Goal: Task Accomplishment & Management: Manage account settings

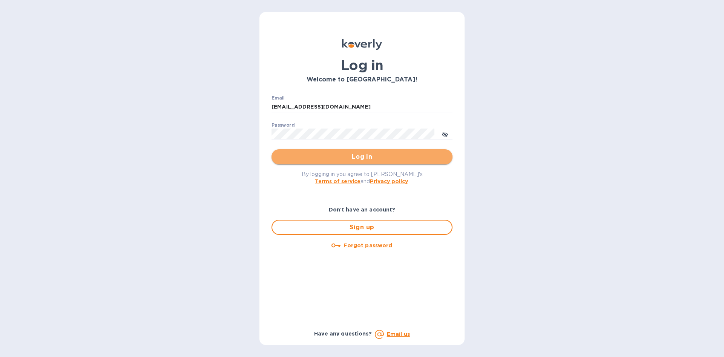
click at [371, 160] on span "Log in" at bounding box center [362, 156] width 169 height 9
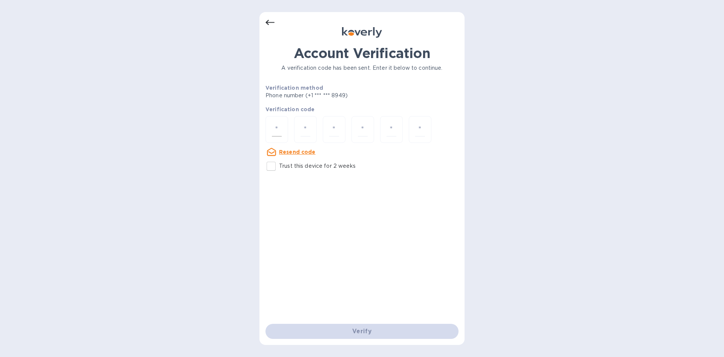
click at [277, 133] on input "number" at bounding box center [277, 130] width 10 height 14
type input "3"
type input "6"
type input "1"
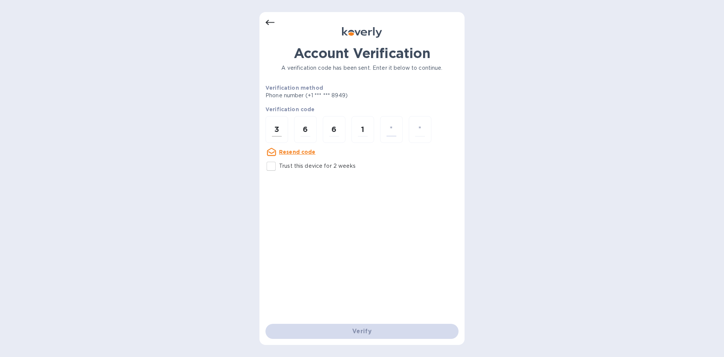
type input "9"
type input "3"
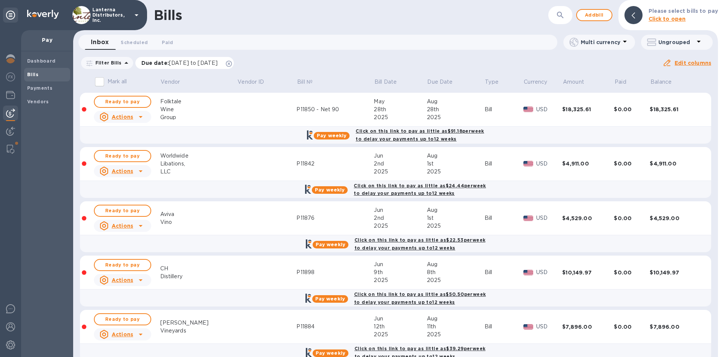
click at [232, 62] on icon at bounding box center [229, 64] width 6 height 6
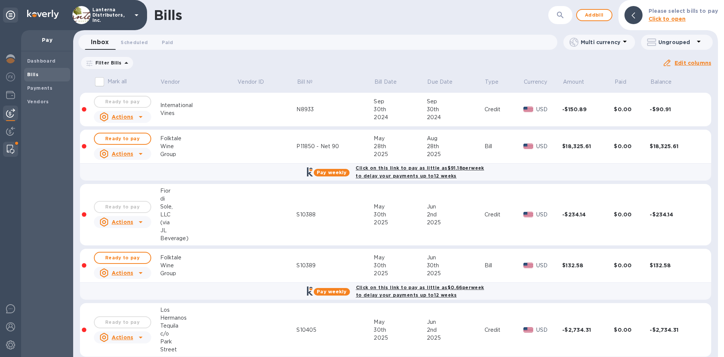
click at [9, 147] on img at bounding box center [11, 149] width 8 height 9
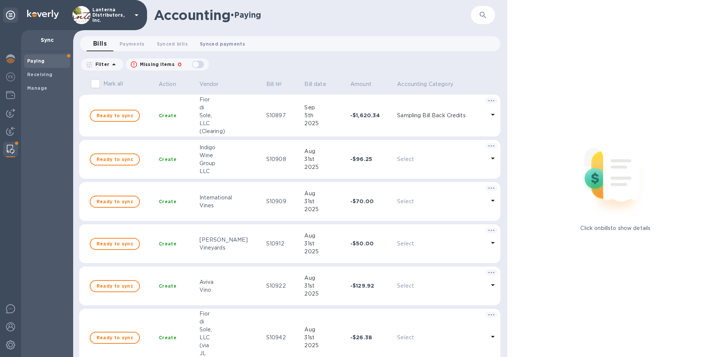
click at [211, 43] on span "Synced payments 0" at bounding box center [222, 44] width 45 height 8
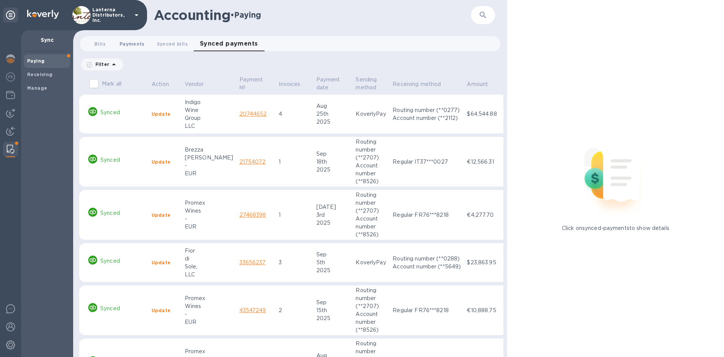
click at [130, 43] on span "Payments 0" at bounding box center [132, 44] width 25 height 8
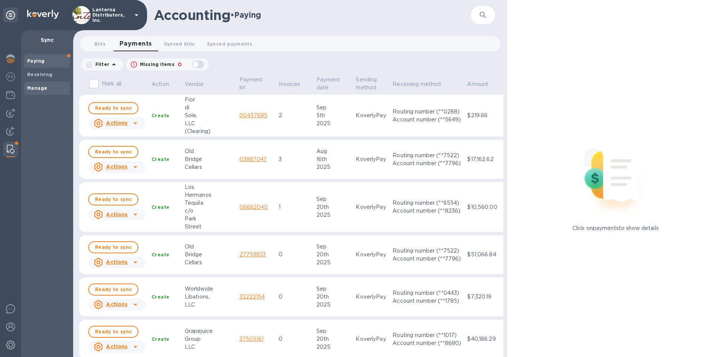
click at [27, 88] on div "Manage" at bounding box center [47, 88] width 46 height 14
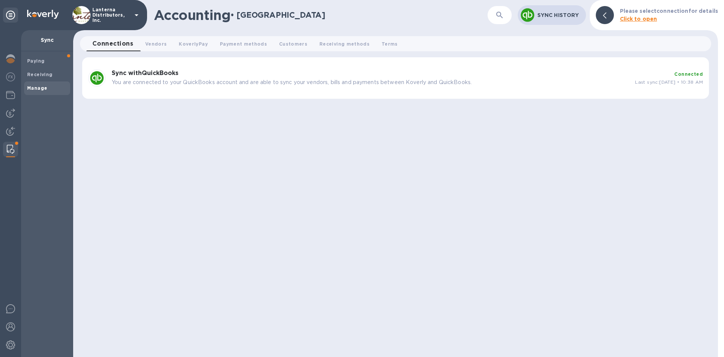
click at [185, 76] on h3 "Sync with QuickBooks" at bounding box center [370, 73] width 517 height 7
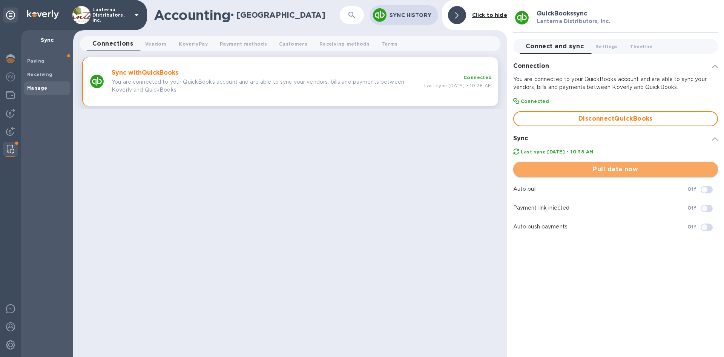
click at [603, 172] on span "Pull data now" at bounding box center [615, 169] width 193 height 9
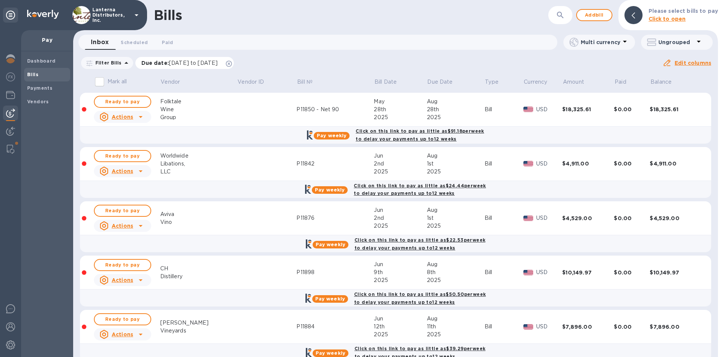
click at [232, 63] on icon at bounding box center [229, 64] width 6 height 6
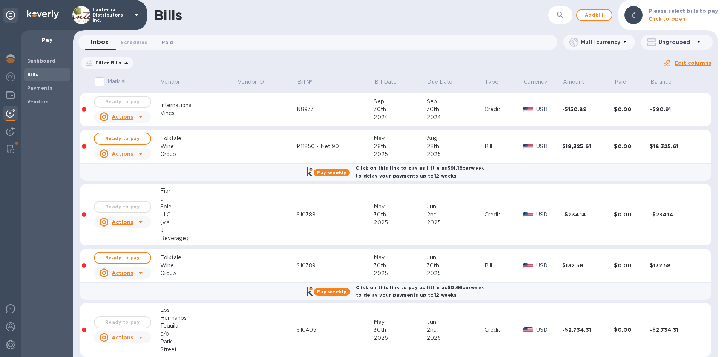
click at [166, 39] on span "Paid 0" at bounding box center [167, 42] width 11 height 8
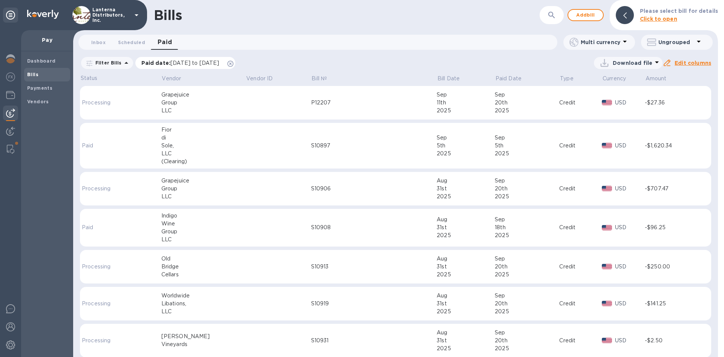
click at [233, 64] on icon at bounding box center [230, 64] width 6 height 6
click at [128, 43] on span "Scheduled 0" at bounding box center [131, 42] width 27 height 8
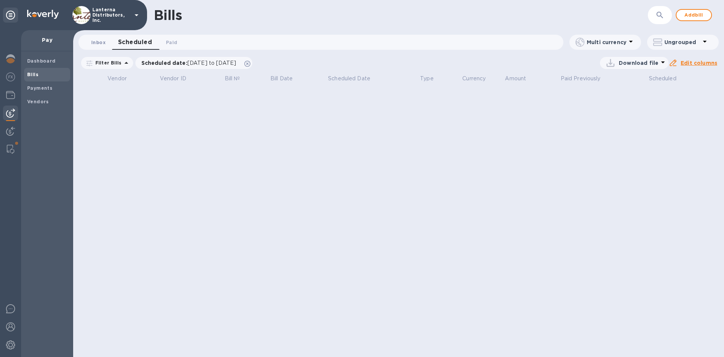
click at [97, 42] on span "Inbox 0" at bounding box center [98, 42] width 14 height 8
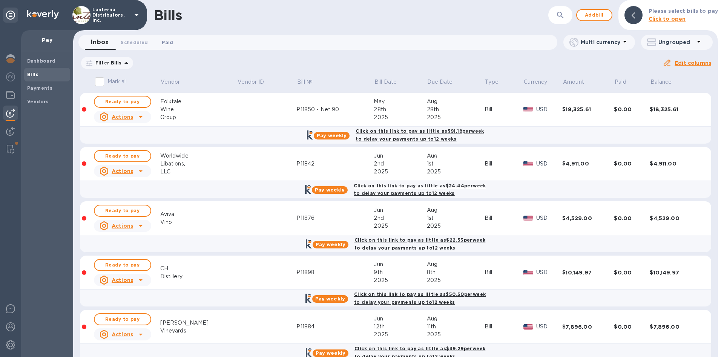
click at [171, 40] on span "Paid 0" at bounding box center [167, 42] width 11 height 8
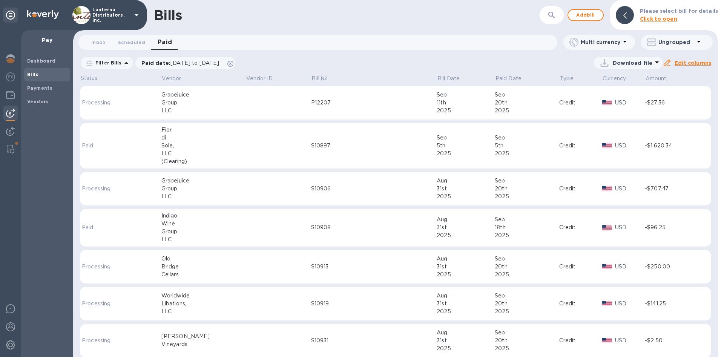
click at [123, 60] on icon at bounding box center [126, 62] width 9 height 9
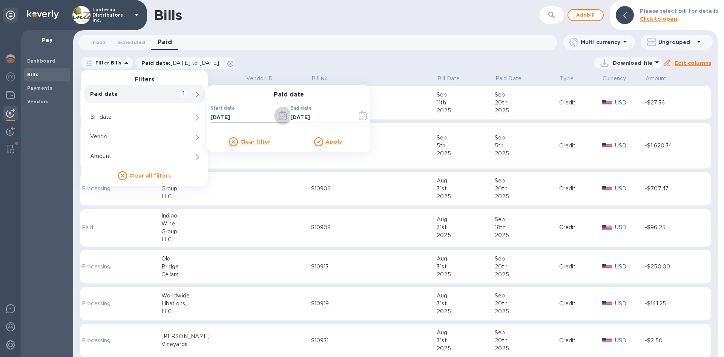
click at [286, 112] on icon "button" at bounding box center [283, 115] width 9 height 9
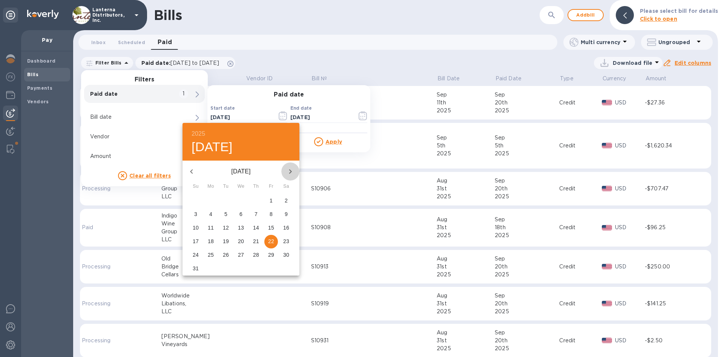
click at [291, 169] on icon "button" at bounding box center [290, 171] width 9 height 9
click at [268, 227] on span "19" at bounding box center [271, 228] width 14 height 8
type input "09/19/2025"
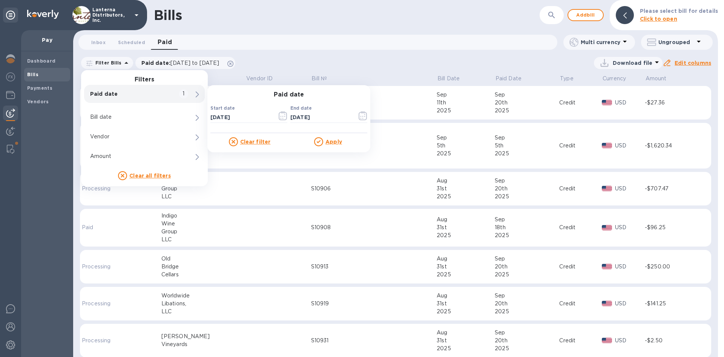
click at [332, 146] on div "Apply" at bounding box center [328, 141] width 78 height 9
click at [340, 141] on u "Apply" at bounding box center [333, 142] width 17 height 6
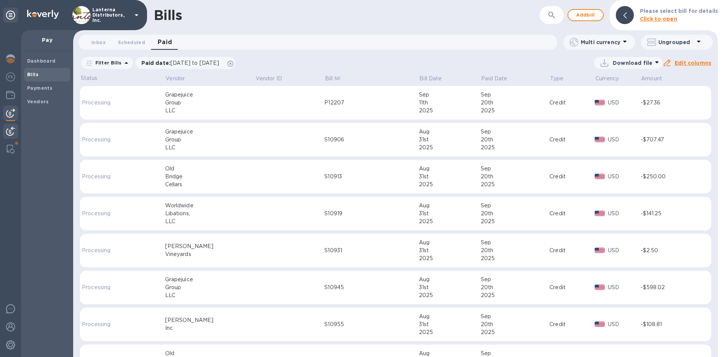
click at [8, 134] on img at bounding box center [10, 131] width 9 height 9
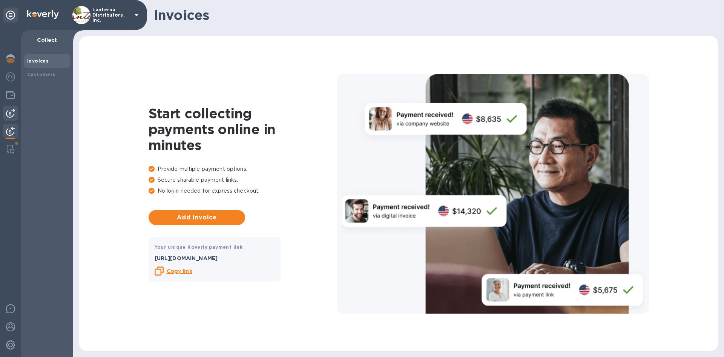
click at [12, 111] on img at bounding box center [10, 113] width 9 height 9
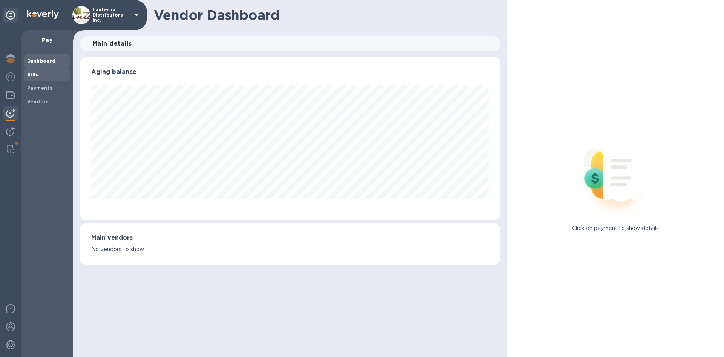
scroll to position [163, 420]
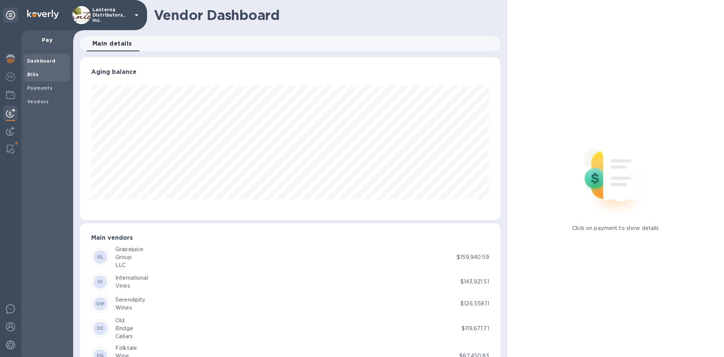
click at [34, 75] on b "Bills" at bounding box center [32, 75] width 11 height 6
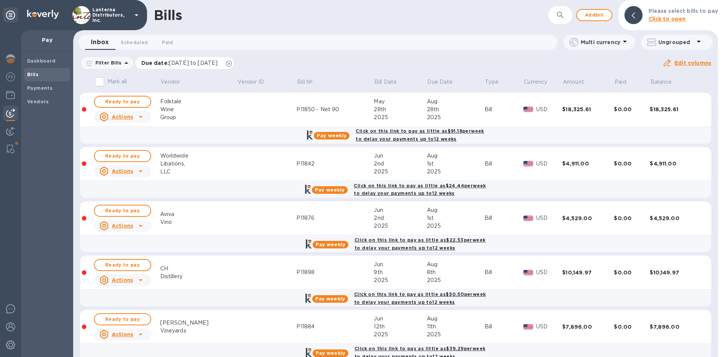
click at [232, 63] on icon at bounding box center [229, 64] width 6 height 6
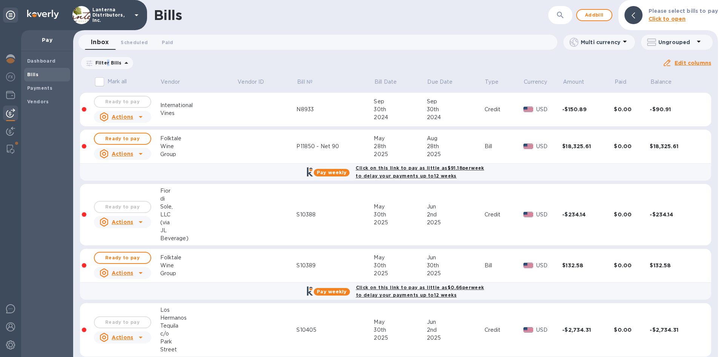
click at [107, 63] on p "Filter Bills" at bounding box center [106, 63] width 29 height 6
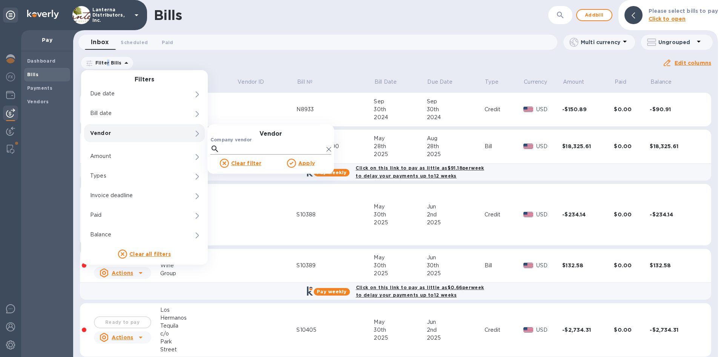
click at [235, 148] on input "Company vendor" at bounding box center [273, 148] width 101 height 11
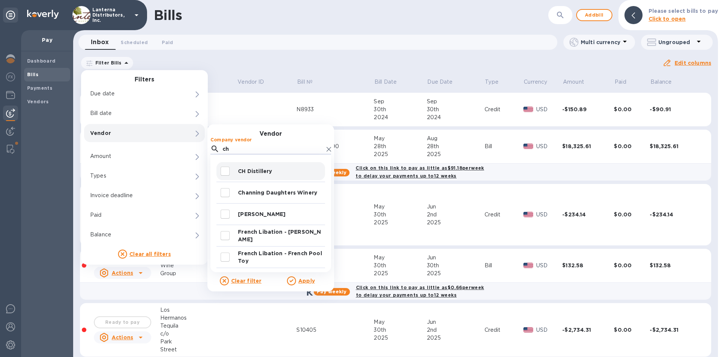
type input "ch"
click at [228, 172] on input "decorative checkbox" at bounding box center [225, 171] width 16 height 16
checkbox input "true"
click at [305, 283] on u "Apply" at bounding box center [306, 281] width 17 height 6
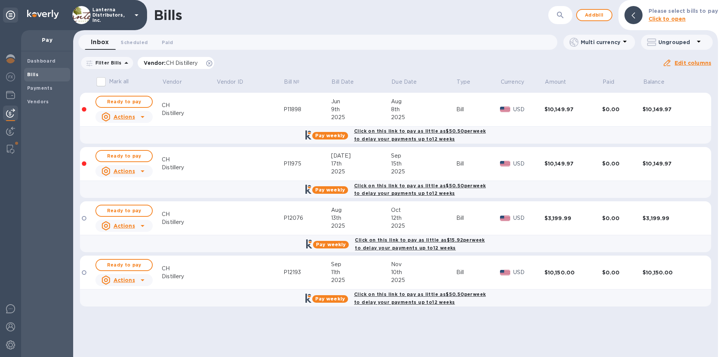
click at [206, 63] on icon at bounding box center [209, 63] width 6 height 6
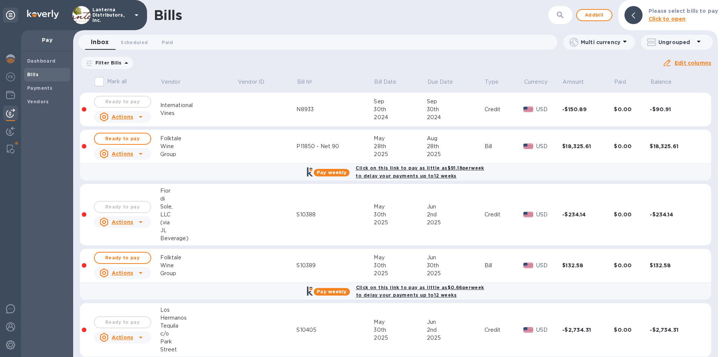
click at [122, 64] on icon at bounding box center [126, 62] width 9 height 9
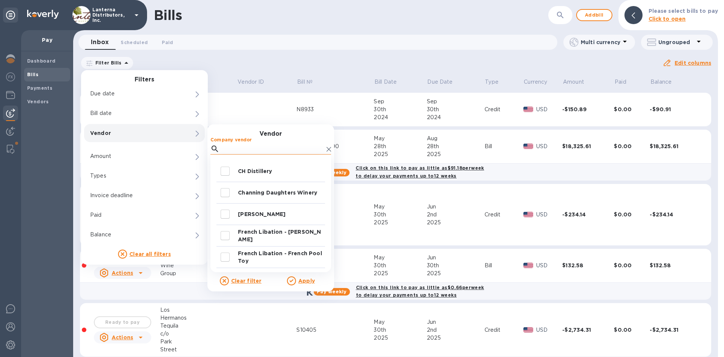
click at [252, 146] on input "Company vendor" at bounding box center [273, 148] width 101 height 11
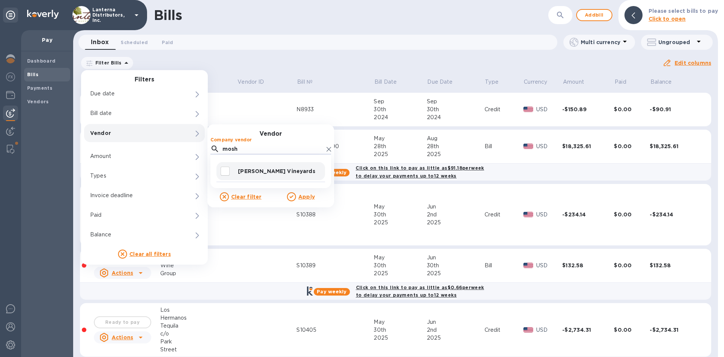
type input "mosh"
click at [264, 166] on div "Moshin Vineyards" at bounding box center [270, 171] width 109 height 18
checkbox input "true"
click at [302, 196] on u "Apply" at bounding box center [306, 197] width 17 height 6
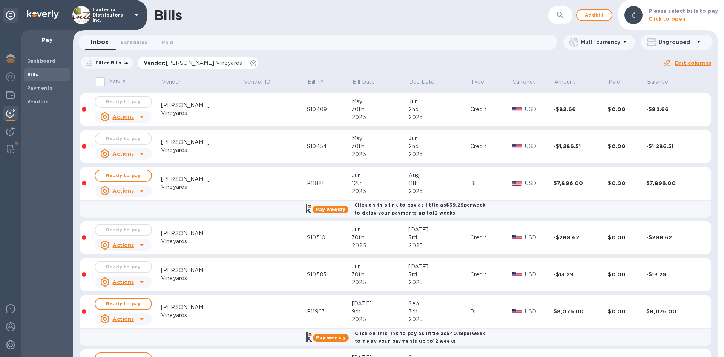
click at [250, 65] on icon at bounding box center [253, 63] width 6 height 6
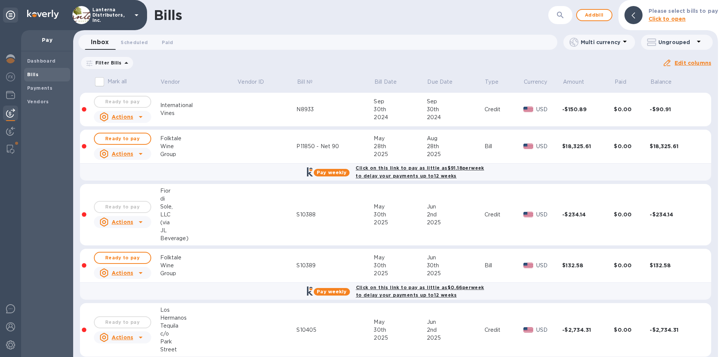
click at [116, 66] on p "Filter Bills" at bounding box center [106, 63] width 29 height 6
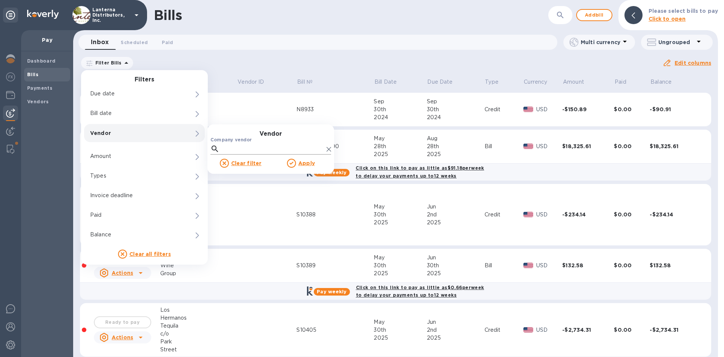
click at [240, 149] on input "Company vendor" at bounding box center [273, 148] width 101 height 11
type input "folkt"
click at [256, 170] on p "Folktale Wine Group" at bounding box center [280, 171] width 84 height 8
checkbox input "true"
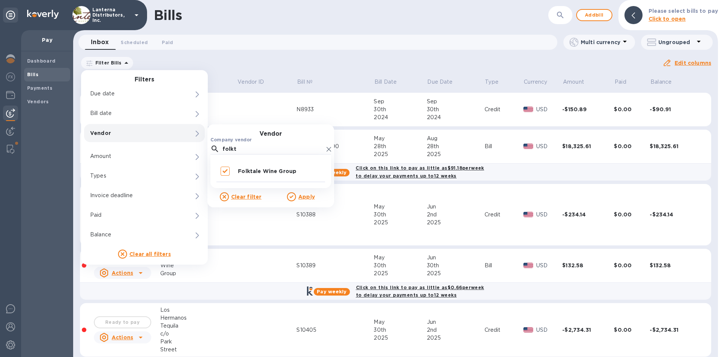
click at [304, 196] on u "Apply" at bounding box center [306, 197] width 17 height 6
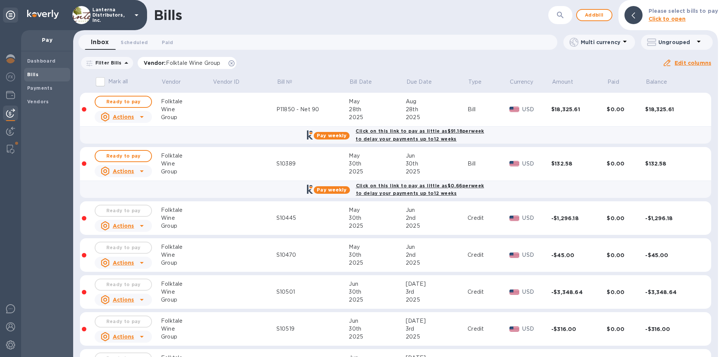
click at [229, 64] on icon at bounding box center [232, 63] width 6 height 6
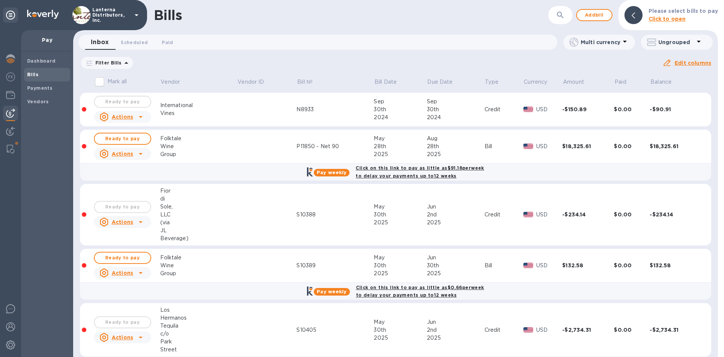
click at [107, 62] on p "Filter Bills" at bounding box center [106, 63] width 29 height 6
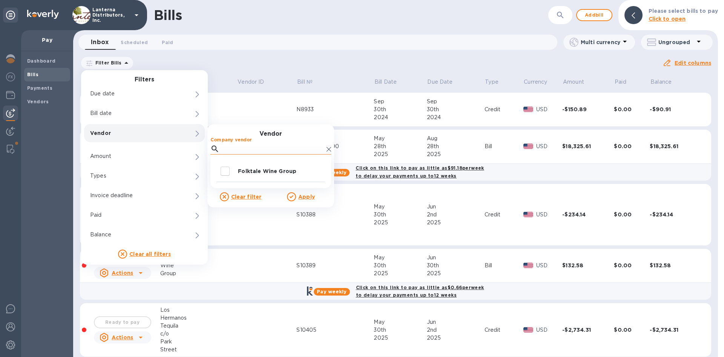
click at [255, 149] on input "Company vendor" at bounding box center [273, 148] width 101 height 11
type input "aviv"
click at [260, 172] on p "Aviva Vino" at bounding box center [280, 171] width 84 height 8
checkbox input "true"
click at [303, 195] on u "Apply" at bounding box center [306, 197] width 17 height 6
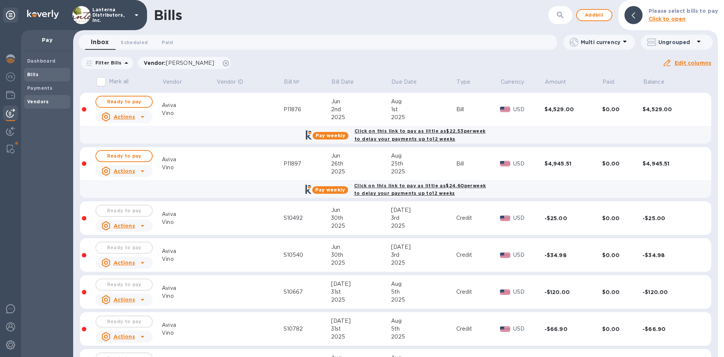
click at [45, 98] on span "Vendors" at bounding box center [38, 102] width 22 height 8
